Goal: Transaction & Acquisition: Purchase product/service

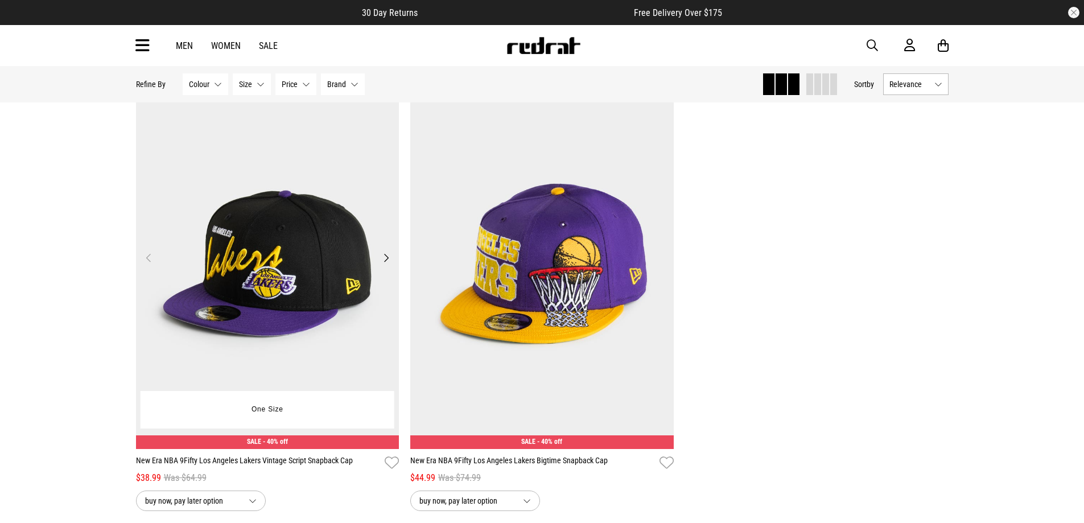
scroll to position [168, 0]
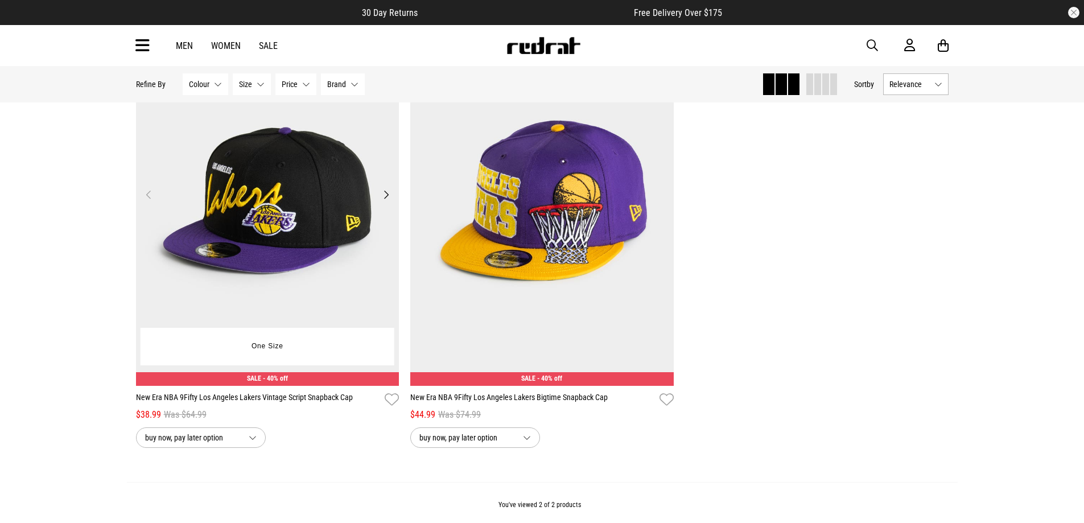
click at [388, 193] on button "Next" at bounding box center [386, 195] width 14 height 14
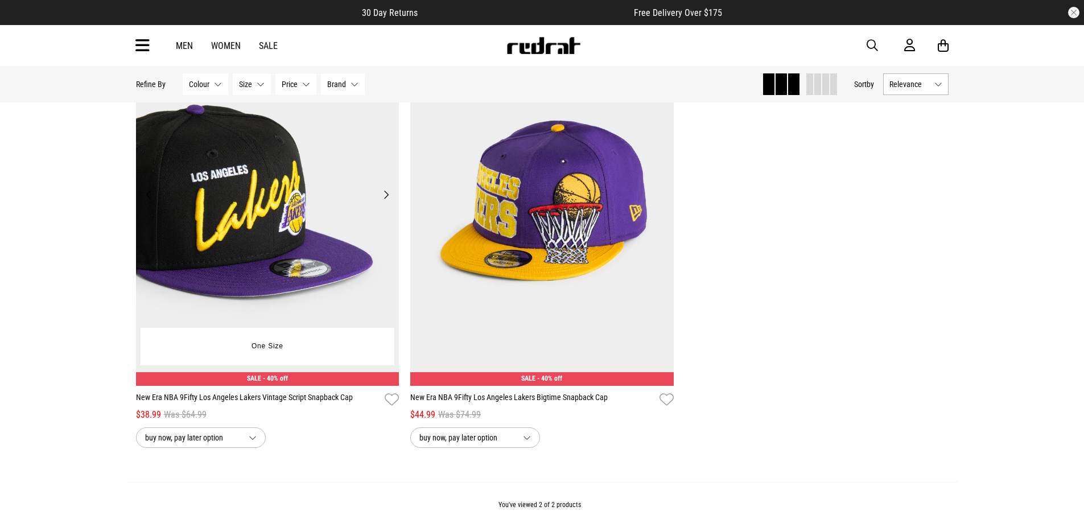
click at [388, 193] on button "Next" at bounding box center [386, 195] width 14 height 14
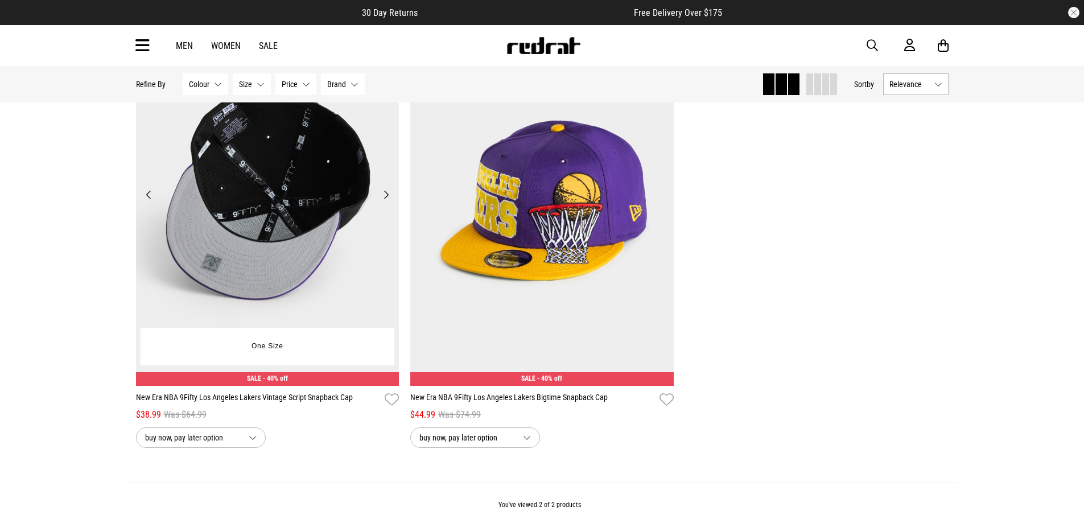
click at [388, 193] on button "Next" at bounding box center [386, 195] width 14 height 14
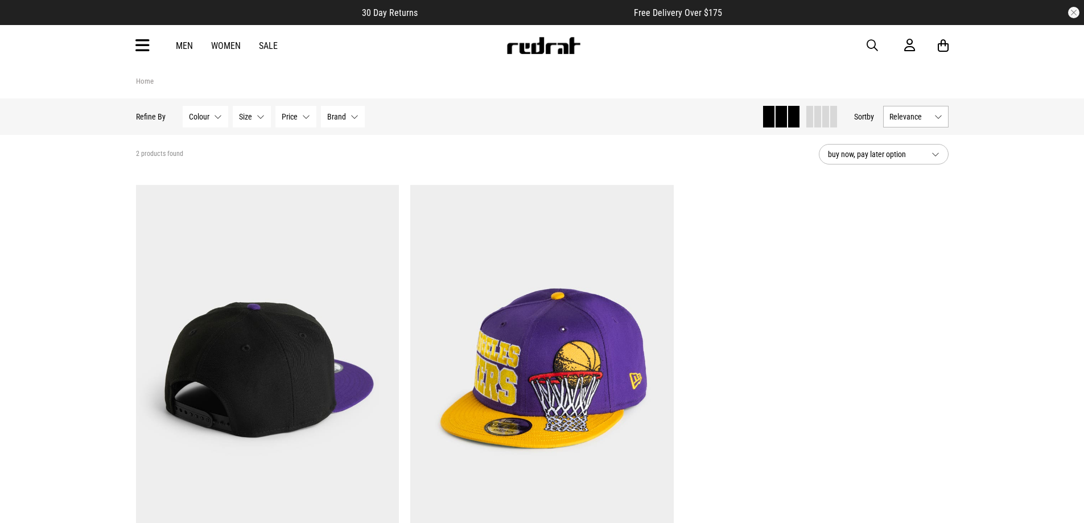
click at [877, 47] on span "button" at bounding box center [872, 46] width 11 height 14
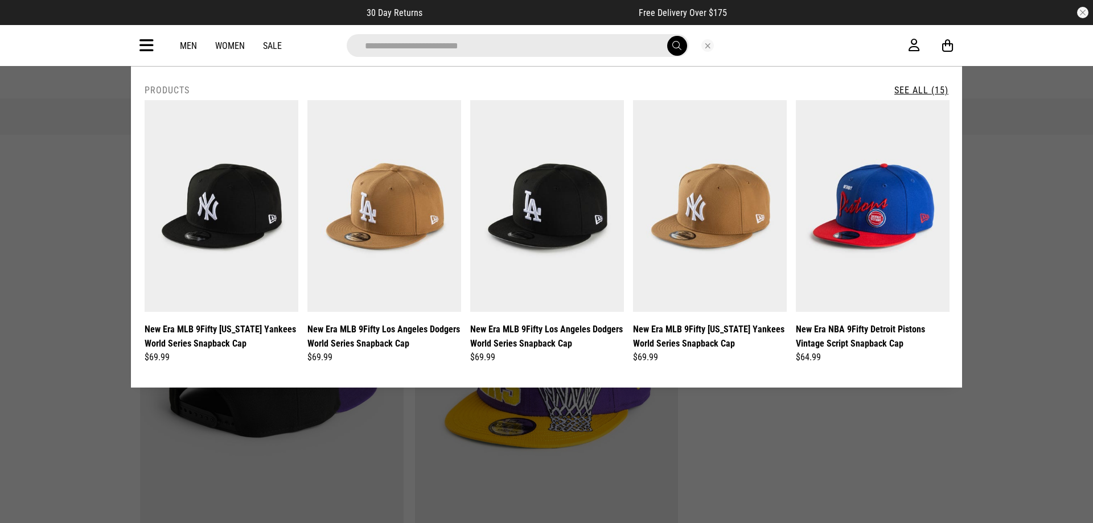
type input "**********"
click at [667, 36] on button "submit" at bounding box center [677, 46] width 20 height 20
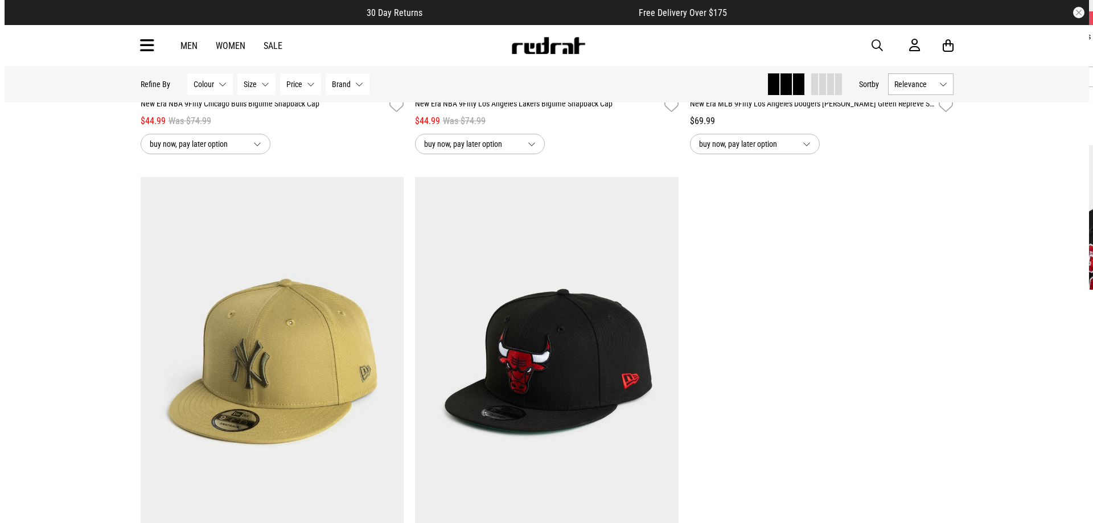
scroll to position [1931, 0]
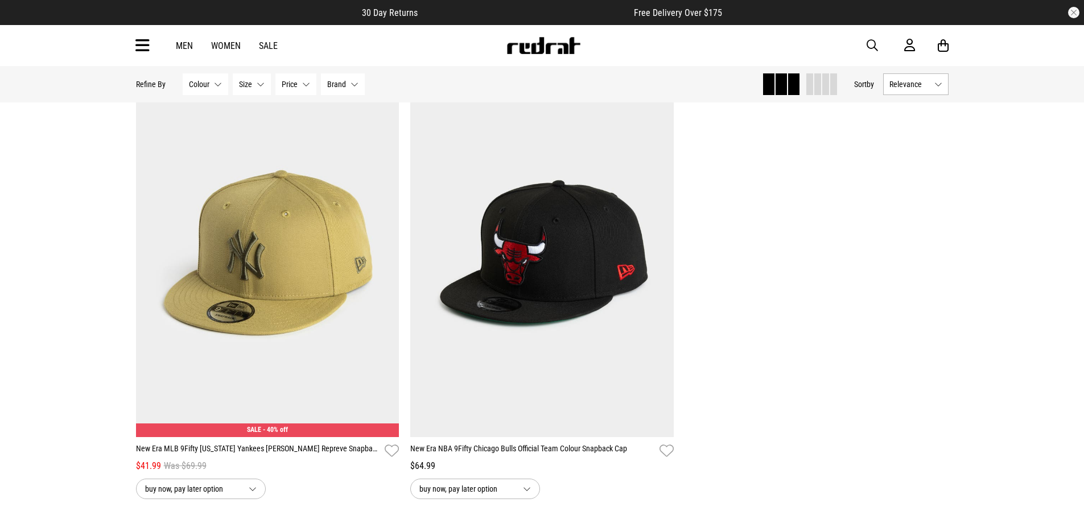
click at [872, 51] on span "button" at bounding box center [872, 46] width 11 height 14
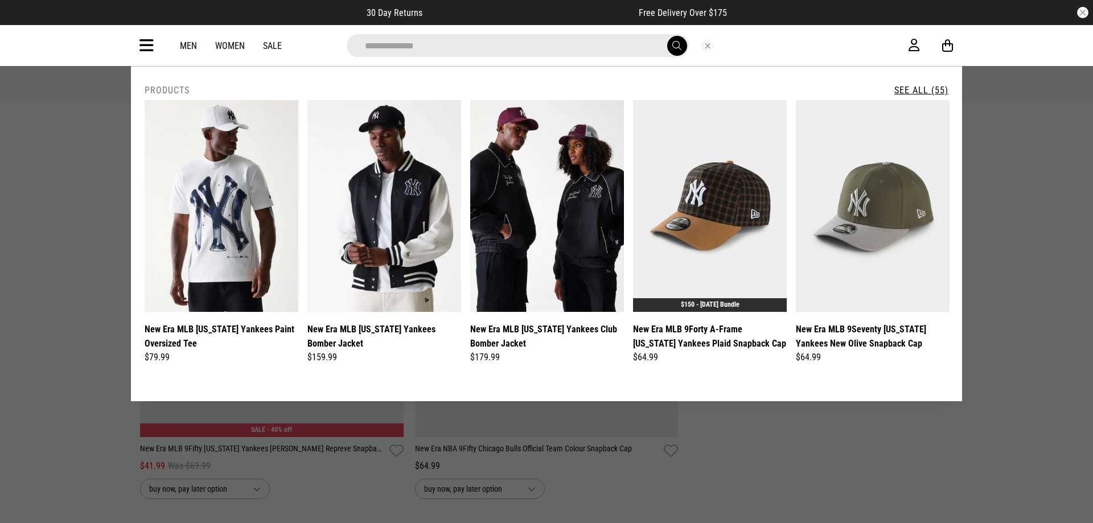
type input "**********"
click at [667, 36] on button "submit" at bounding box center [677, 46] width 20 height 20
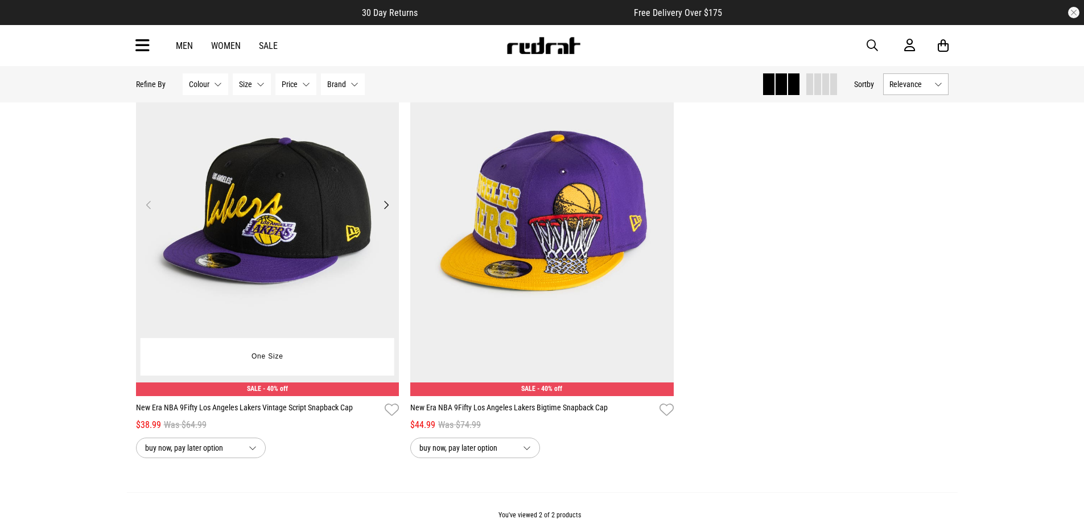
click at [386, 203] on button "Next" at bounding box center [386, 205] width 14 height 14
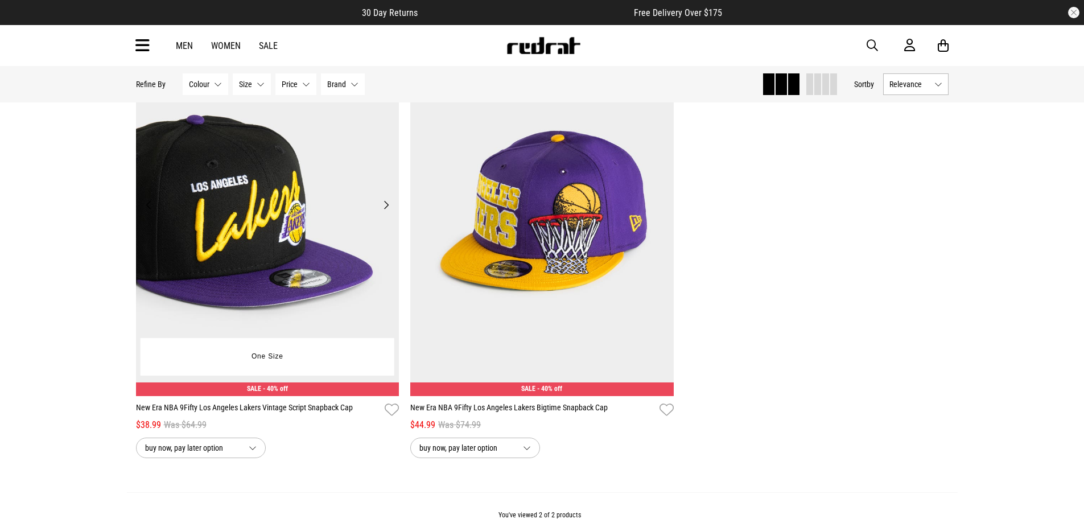
click at [385, 203] on button "Next" at bounding box center [386, 205] width 14 height 14
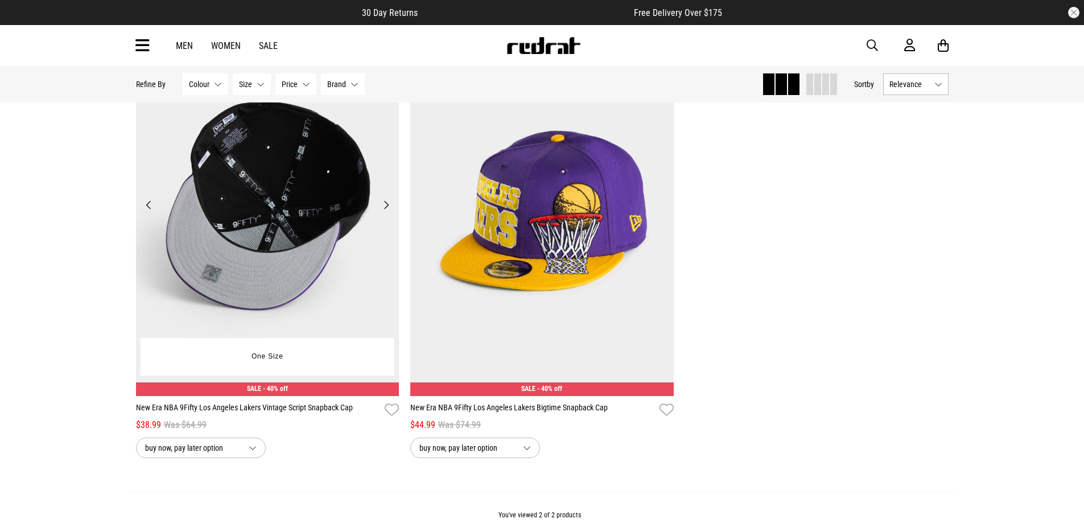
click at [387, 208] on button "Next" at bounding box center [386, 205] width 14 height 14
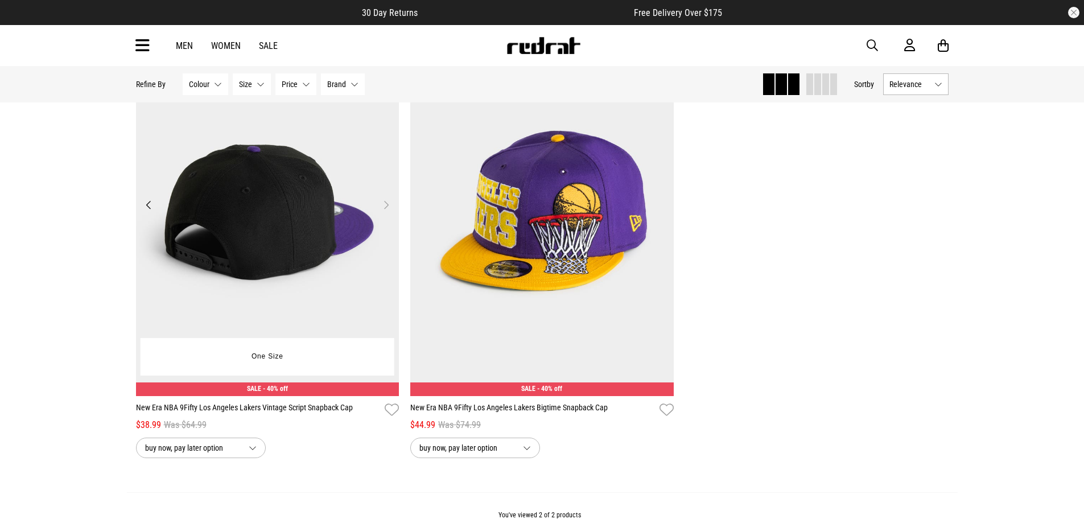
click at [387, 208] on button "Next" at bounding box center [386, 205] width 14 height 14
click at [146, 206] on button "Previous" at bounding box center [149, 205] width 14 height 14
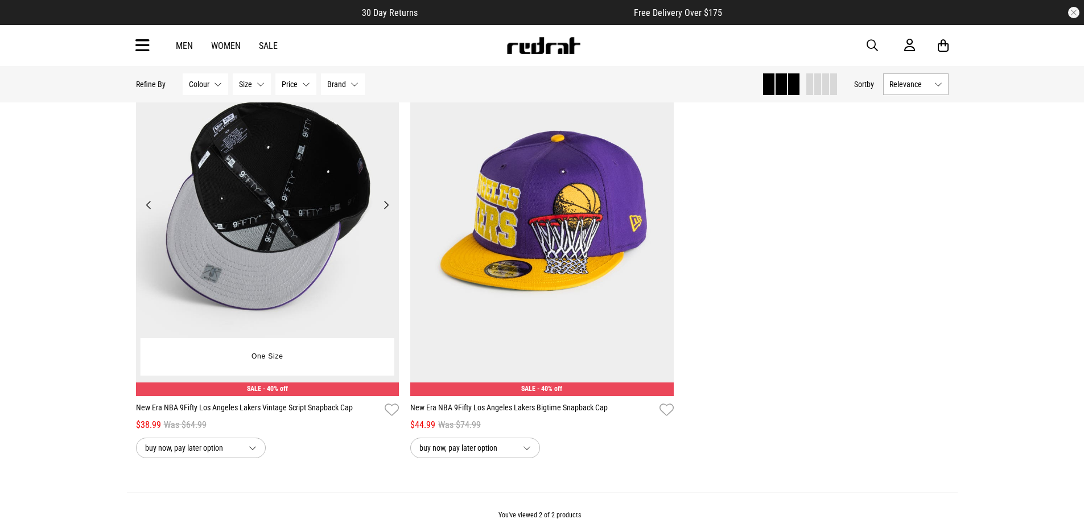
click at [278, 233] on img at bounding box center [267, 211] width 263 height 369
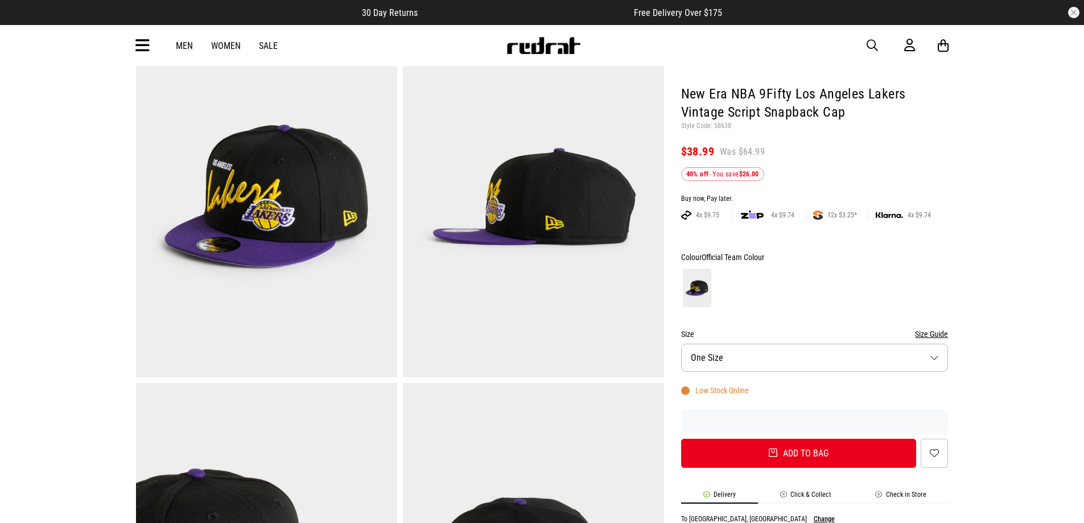
scroll to position [114, 0]
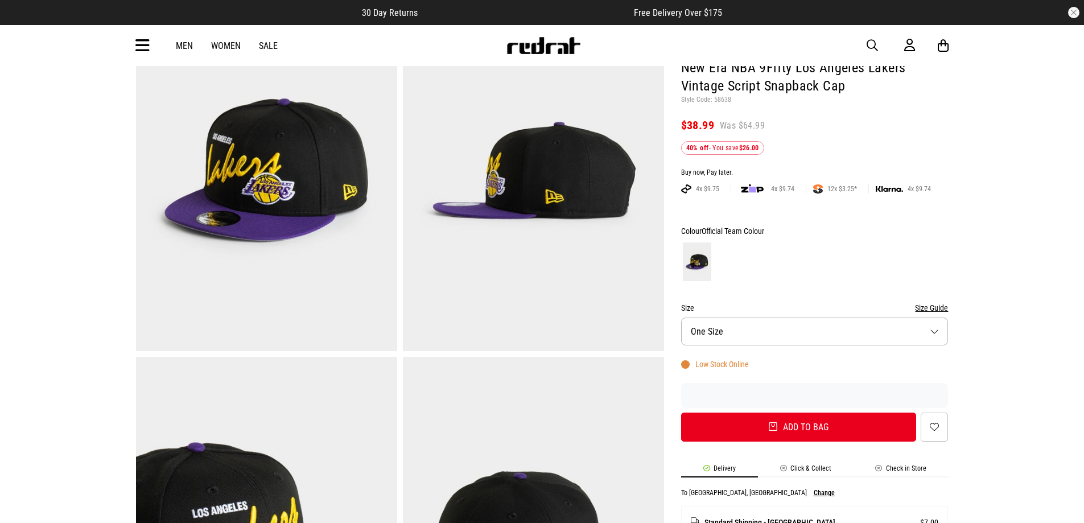
click at [780, 328] on button "Size One Size" at bounding box center [814, 332] width 267 height 28
click at [876, 265] on div at bounding box center [814, 262] width 267 height 42
click at [820, 324] on button "Size One Size" at bounding box center [814, 332] width 267 height 28
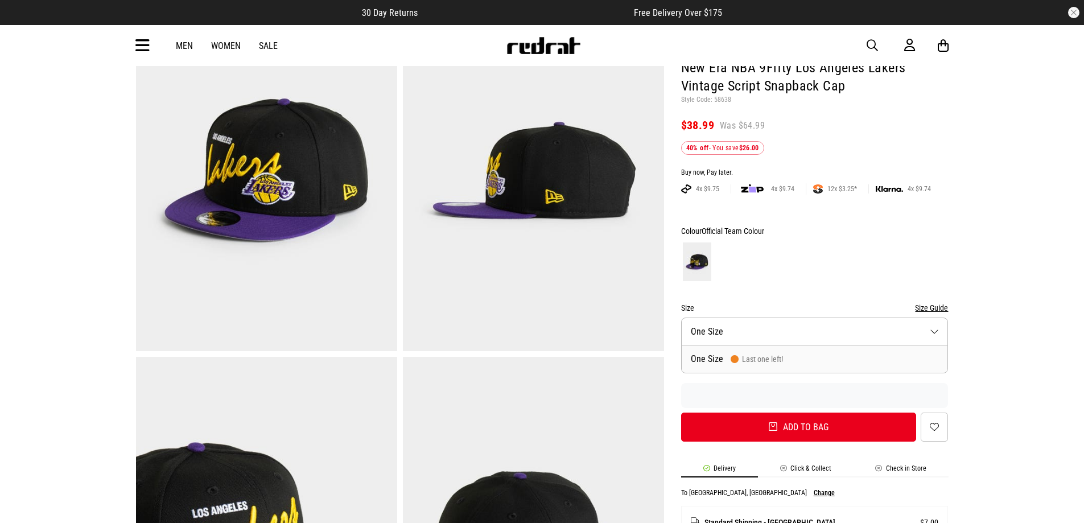
click at [820, 324] on button "Size One Size" at bounding box center [814, 332] width 267 height 28
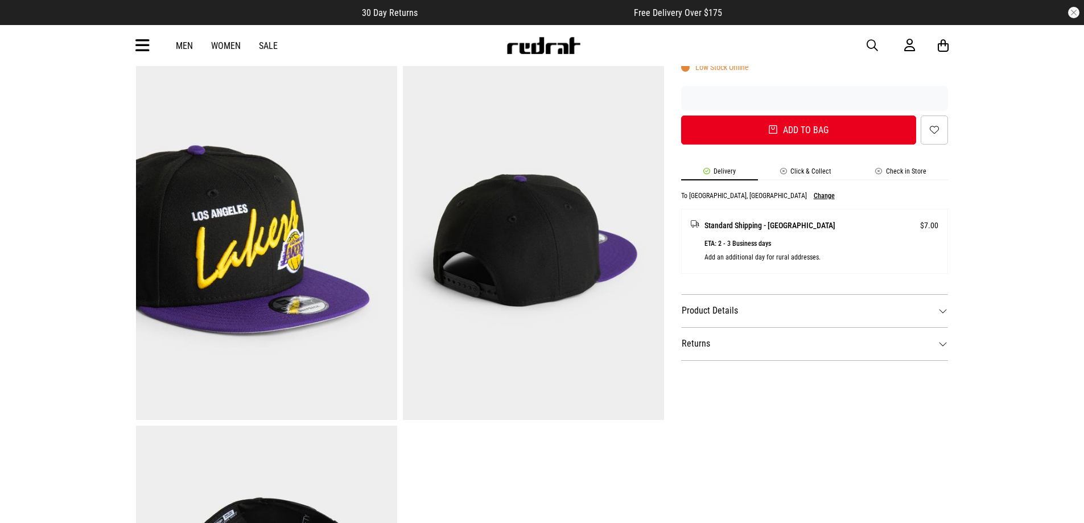
scroll to position [455, 0]
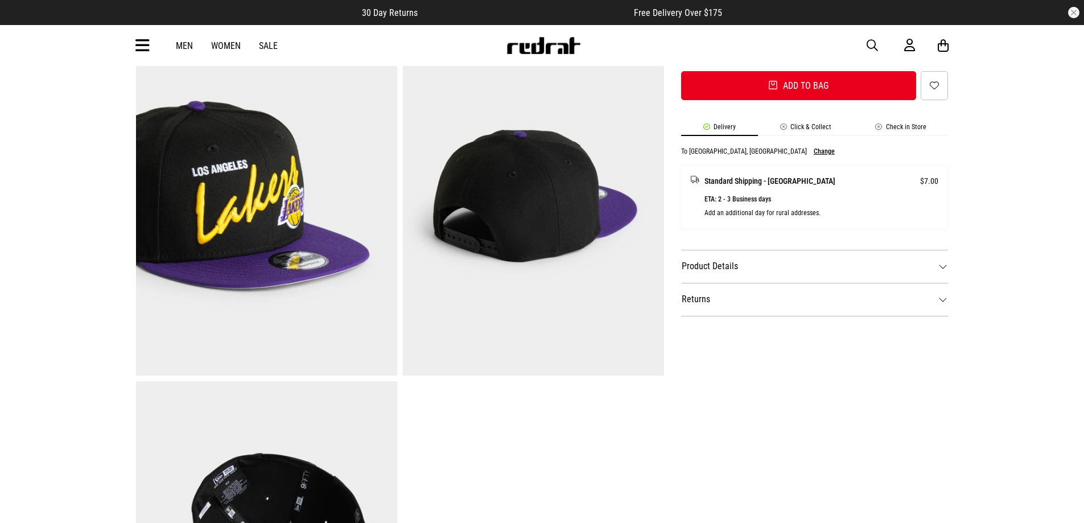
click at [709, 271] on dt "Product Details" at bounding box center [814, 266] width 267 height 33
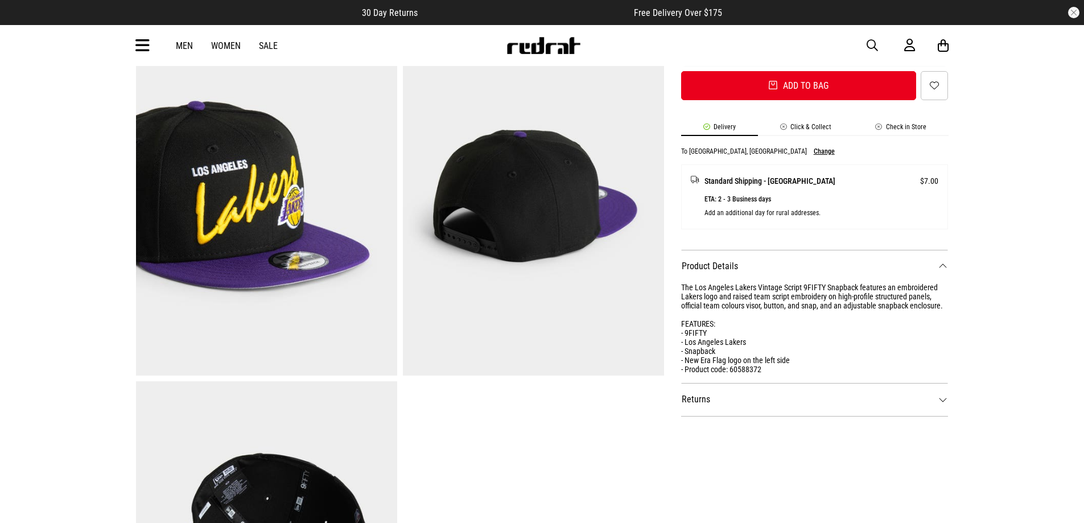
click at [709, 265] on dt "Product Details" at bounding box center [814, 266] width 267 height 33
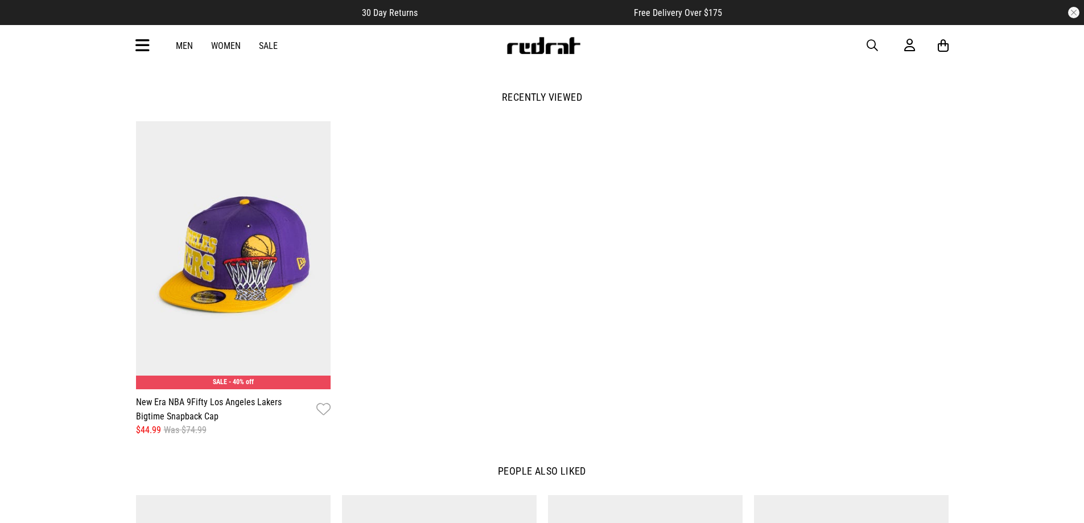
scroll to position [1650, 0]
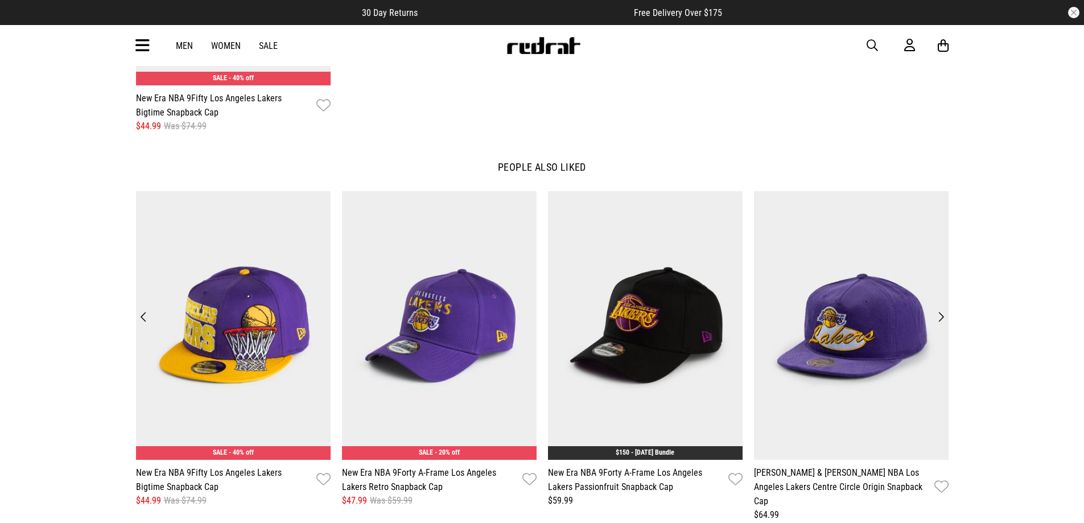
click at [938, 315] on button "Next" at bounding box center [940, 317] width 15 height 16
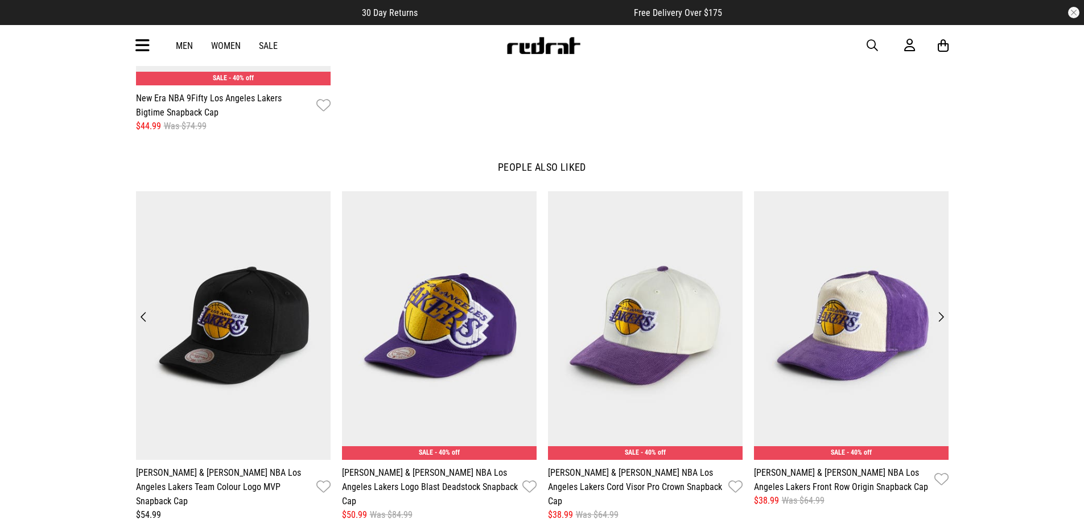
click at [937, 309] on button "Next" at bounding box center [940, 317] width 15 height 16
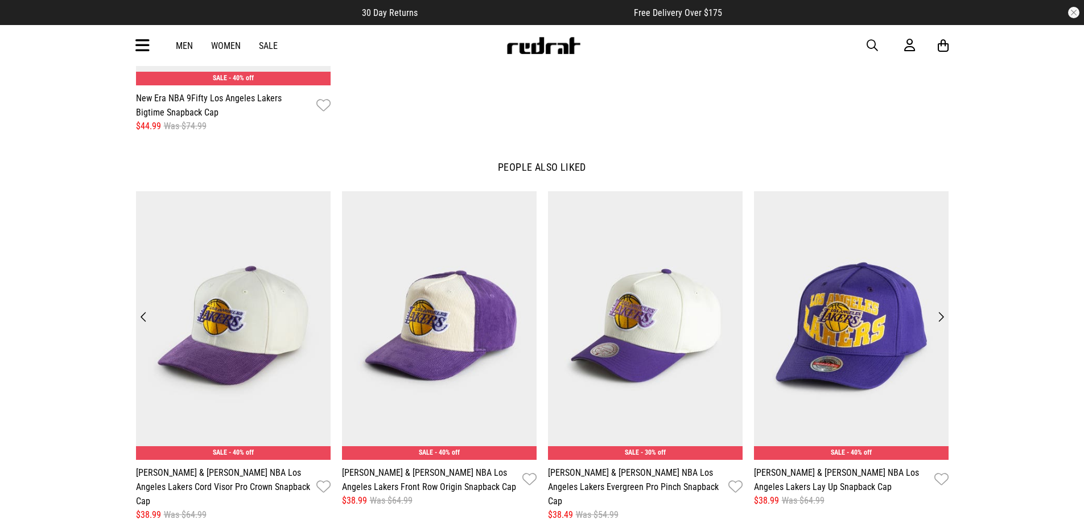
click at [937, 309] on button "Next" at bounding box center [940, 317] width 15 height 16
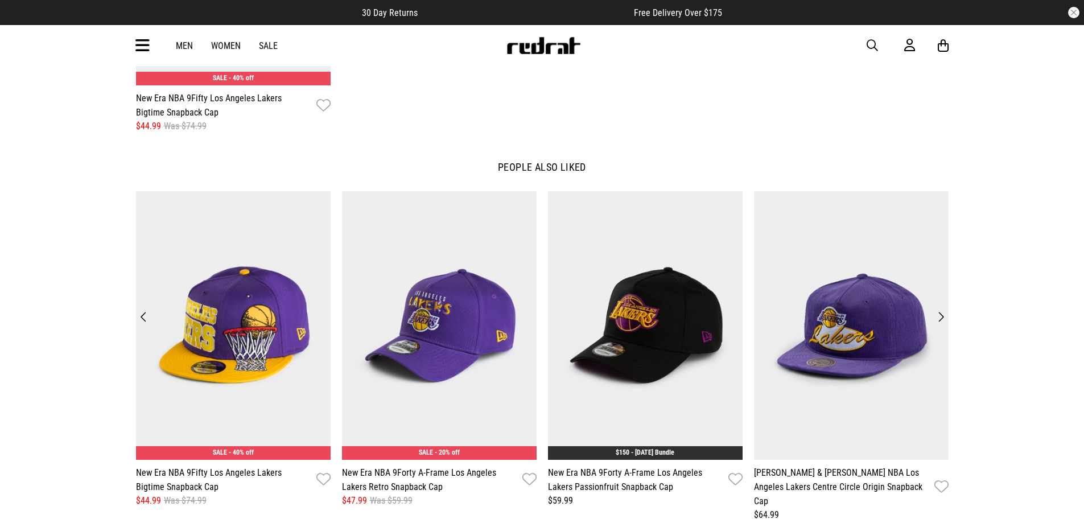
click at [937, 309] on button "Next" at bounding box center [940, 317] width 15 height 16
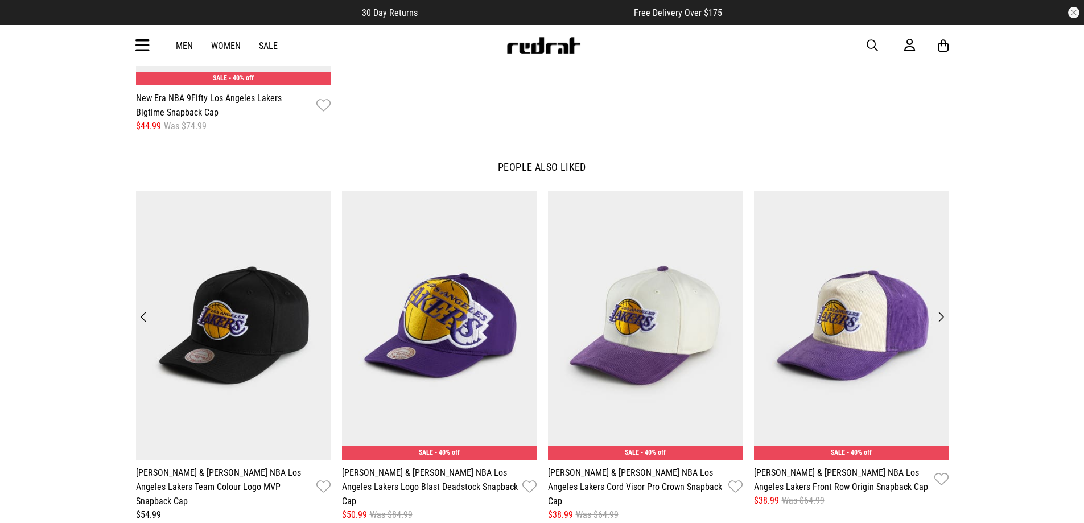
click at [939, 309] on button "Next" at bounding box center [940, 317] width 15 height 16
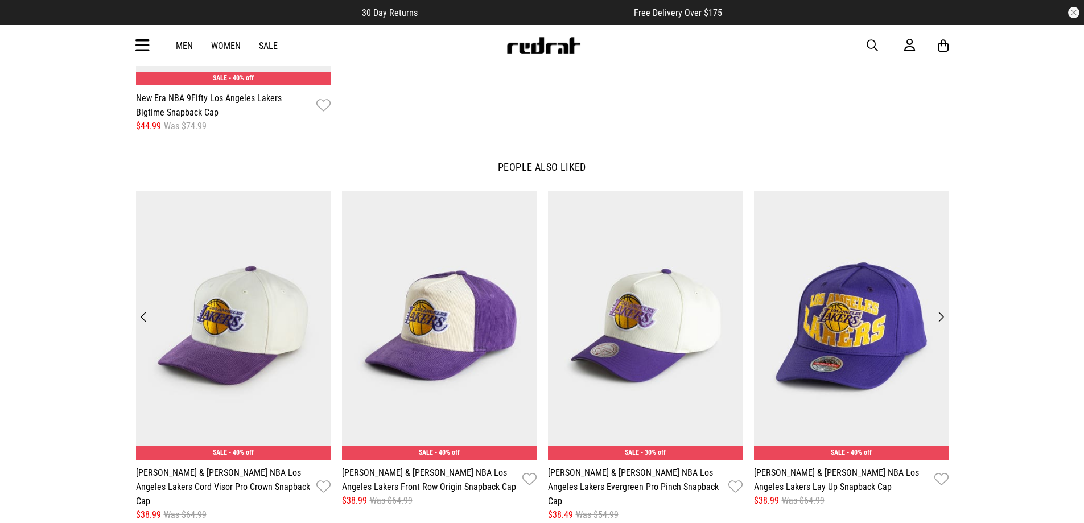
click at [141, 312] on button "Previous" at bounding box center [143, 317] width 15 height 16
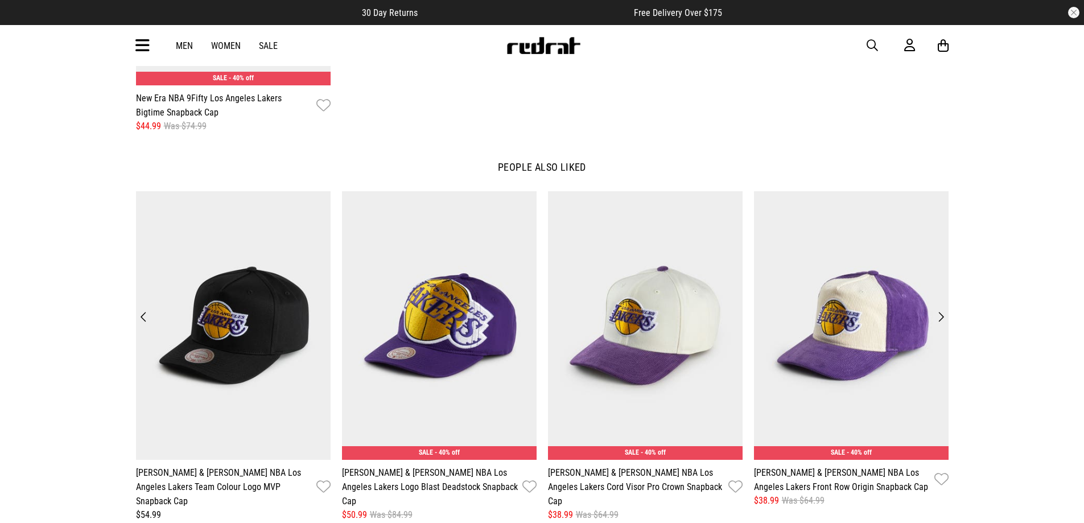
click at [946, 311] on button "Next" at bounding box center [940, 317] width 15 height 16
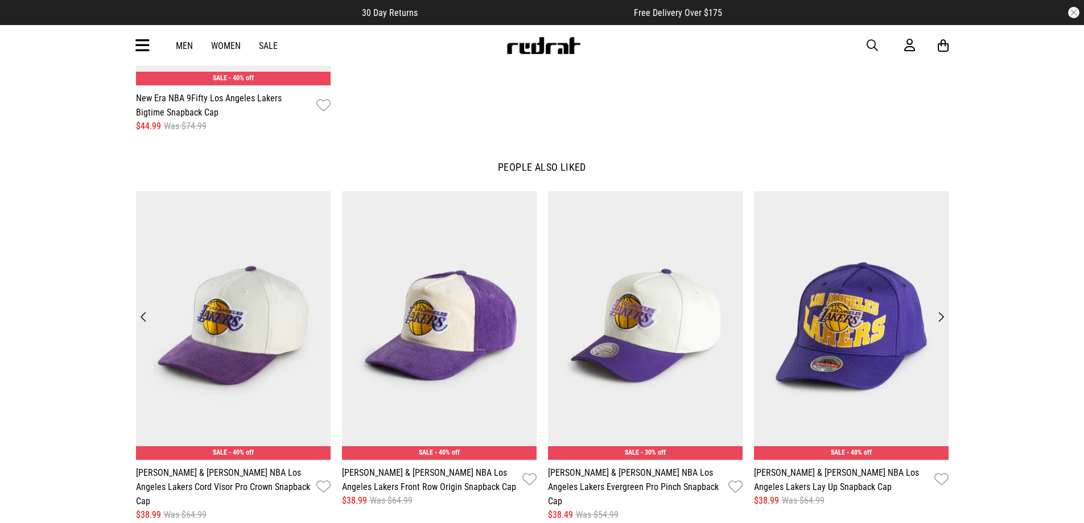
click at [938, 310] on button "Next" at bounding box center [940, 317] width 15 height 16
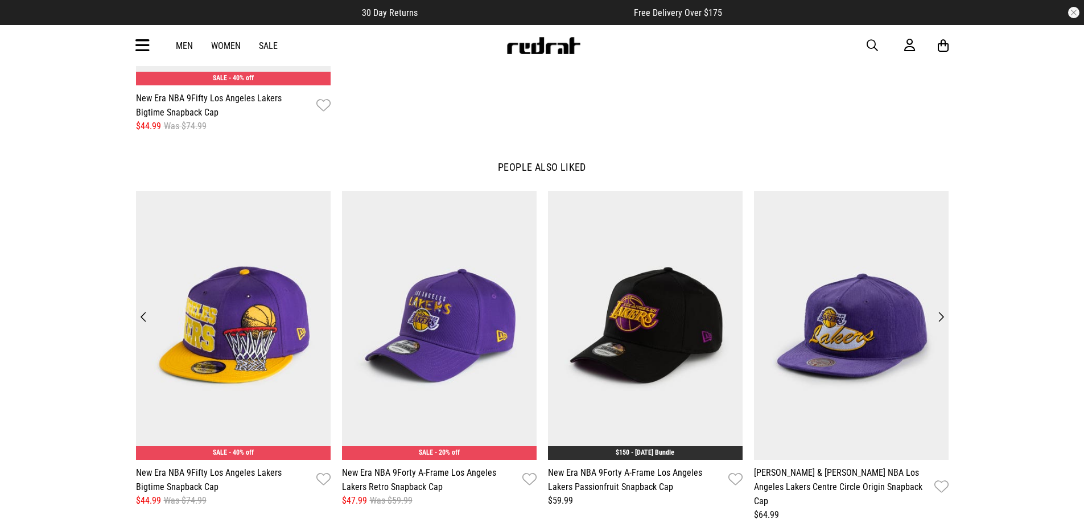
click at [938, 310] on button "Next" at bounding box center [940, 317] width 15 height 16
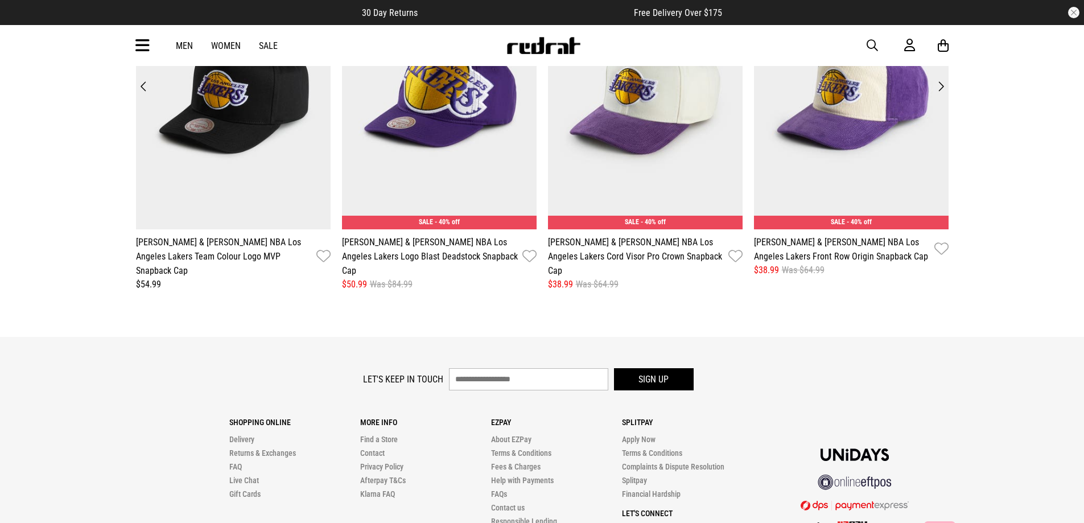
scroll to position [1768, 0]
